Goal: Check status: Check status

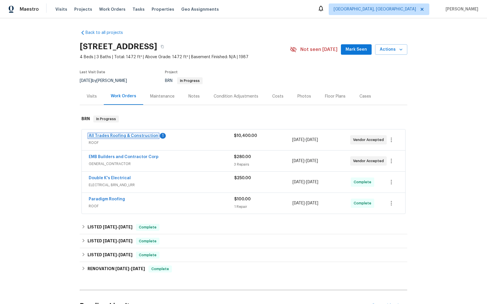
click at [110, 134] on link "All Trades Roofing & Construction" at bounding box center [124, 136] width 70 height 4
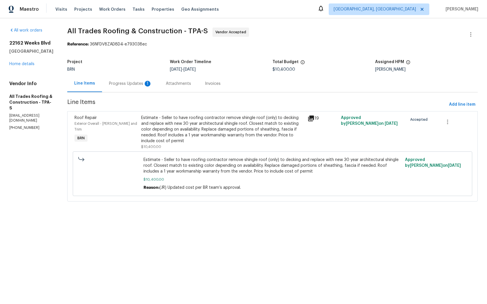
click at [125, 82] on div "Progress Updates 1" at bounding box center [130, 84] width 43 height 6
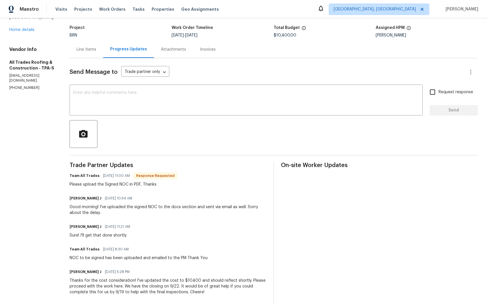
scroll to position [35, 0]
click at [23, 30] on link "Home details" at bounding box center [21, 29] width 25 height 4
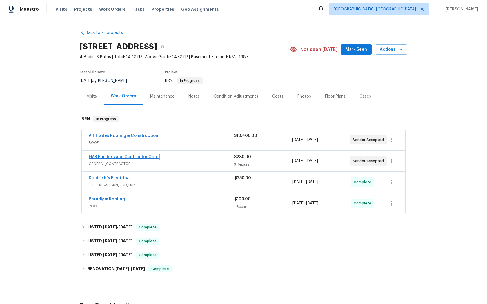
click at [112, 156] on link "EMB Builders and Contractor Corp" at bounding box center [124, 157] width 70 height 4
